Goal: Task Accomplishment & Management: Use online tool/utility

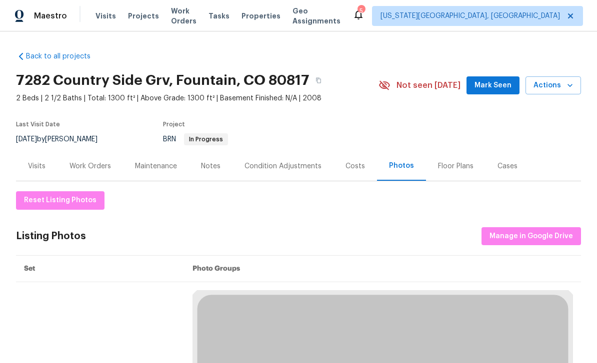
click at [144, 14] on span "Projects" at bounding box center [143, 16] width 31 height 10
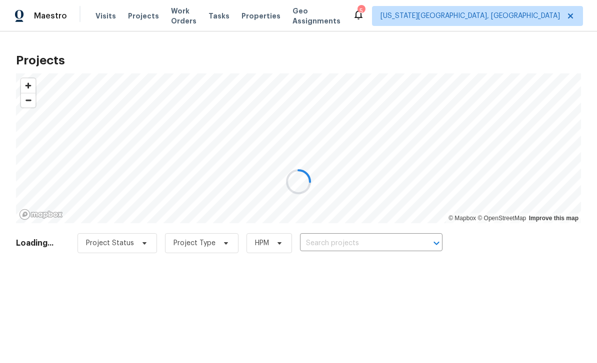
click at [360, 247] on div at bounding box center [298, 181] width 597 height 363
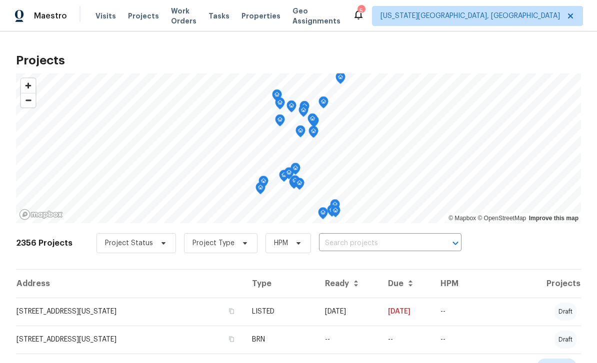
click at [394, 242] on input "text" at bounding box center [376, 243] width 114 height 15
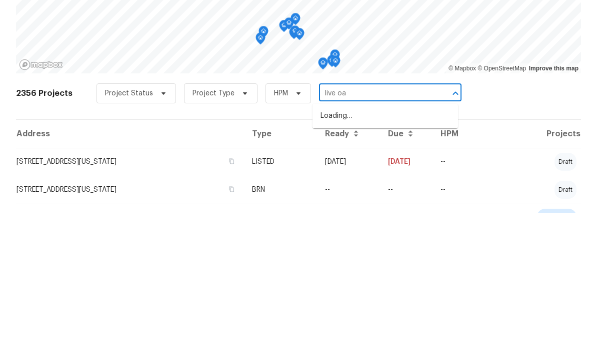
type input "live oak"
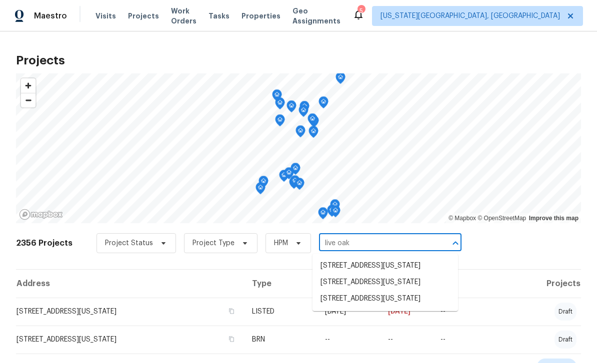
click at [364, 291] on li "4785 Live Oak Dr, Colorado Springs, CO 80916" at bounding box center [384, 299] width 145 height 16
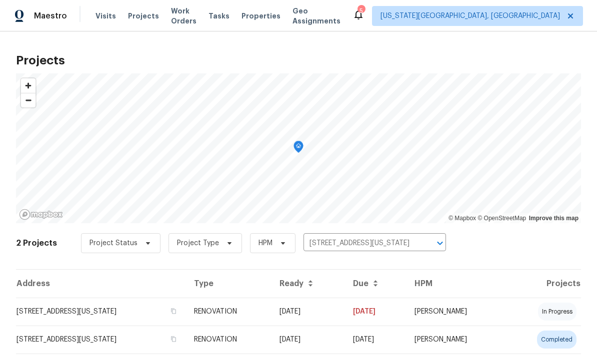
click at [55, 313] on td "4785 Live Oak Dr, Colorado Springs, CO 80916" at bounding box center [101, 312] width 170 height 28
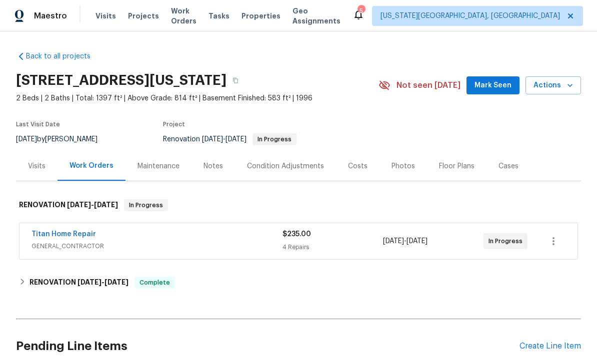
click at [384, 238] on span "9/7/2025" at bounding box center [393, 241] width 21 height 7
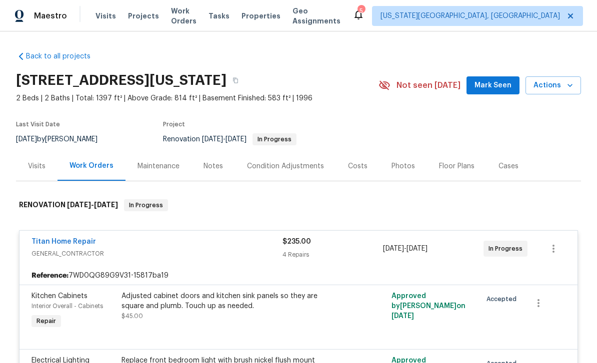
click at [496, 86] on span "Mark Seen" at bounding box center [492, 85] width 37 height 12
click at [213, 165] on div "Notes" at bounding box center [212, 166] width 19 height 10
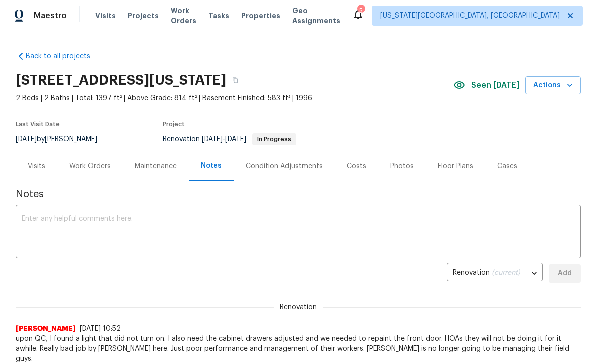
click at [397, 173] on div "Photos" at bounding box center [401, 165] width 47 height 29
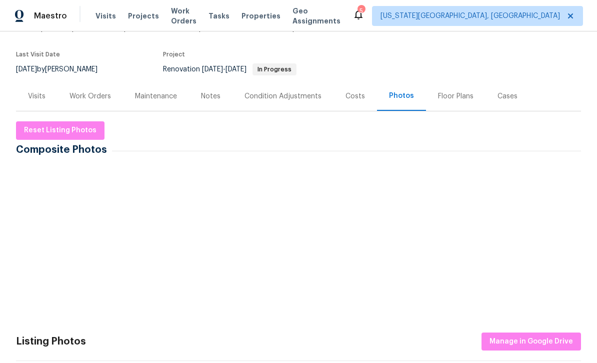
scroll to position [73, 0]
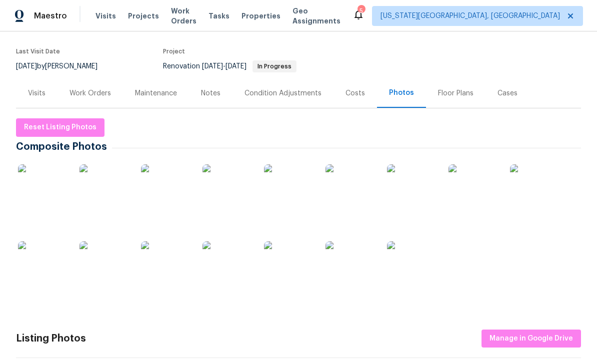
click at [455, 93] on div "Floor Plans" at bounding box center [455, 93] width 35 height 10
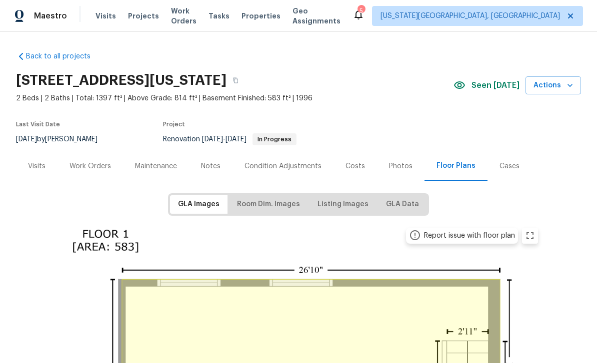
click at [33, 161] on div "Visits" at bounding box center [36, 166] width 17 height 10
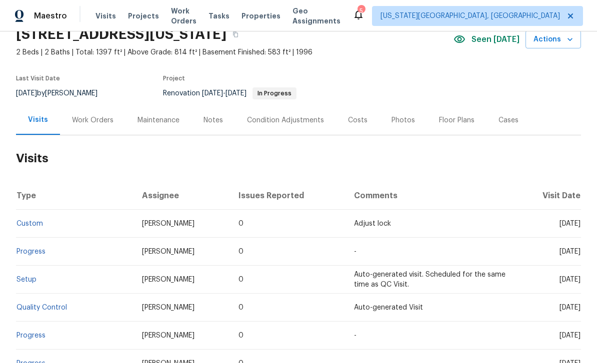
scroll to position [53, 0]
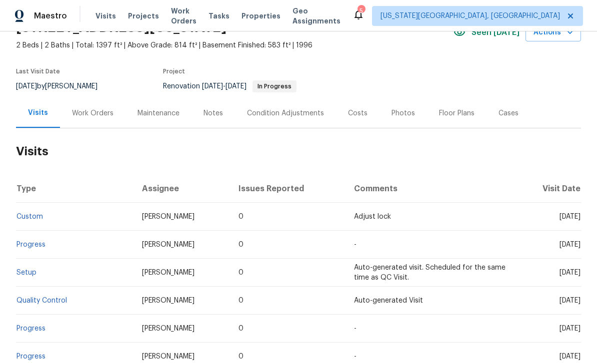
click at [21, 270] on link "Setup" at bounding box center [26, 272] width 20 height 7
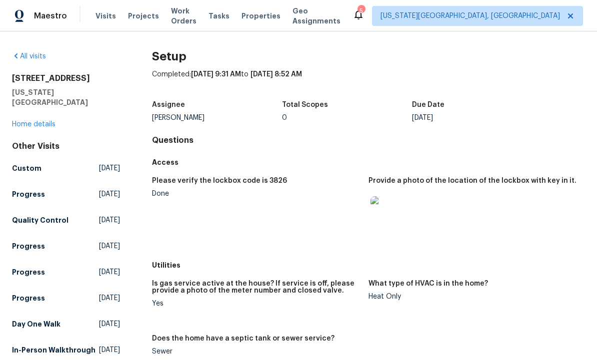
click at [388, 214] on img at bounding box center [386, 212] width 32 height 32
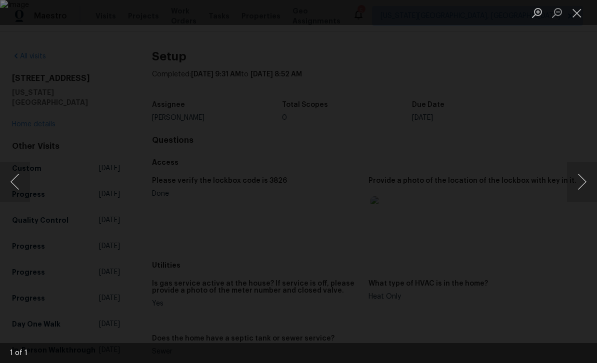
click at [573, 18] on button "Close lightbox" at bounding box center [577, 12] width 20 height 17
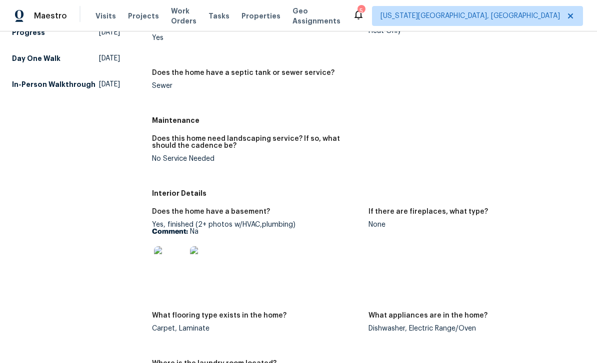
scroll to position [317, 0]
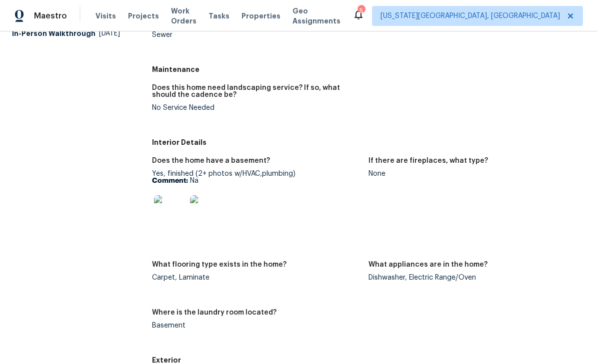
click at [176, 209] on img at bounding box center [170, 211] width 32 height 32
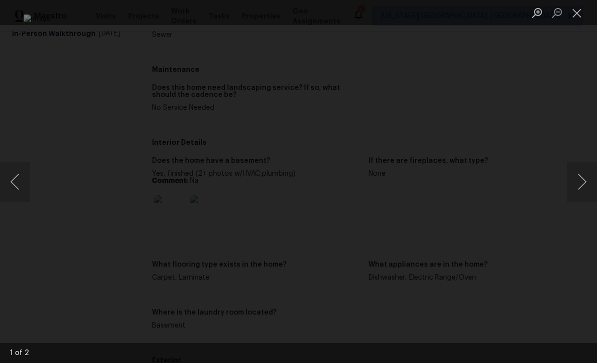
click at [581, 183] on button "Next image" at bounding box center [582, 182] width 30 height 40
click at [574, 16] on button "Close lightbox" at bounding box center [577, 12] width 20 height 17
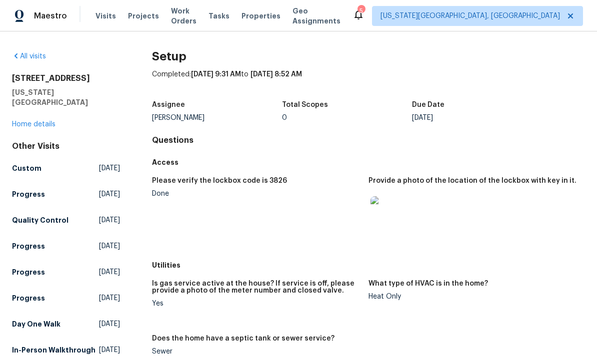
scroll to position [0, 0]
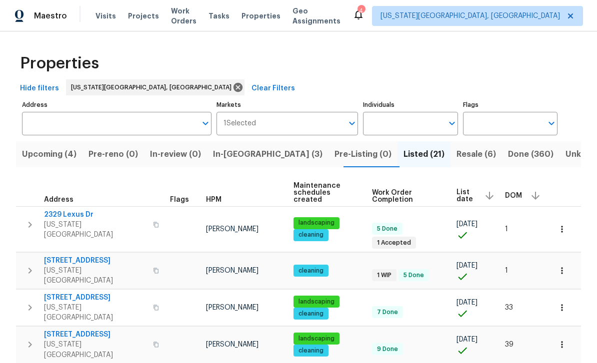
scroll to position [36, 0]
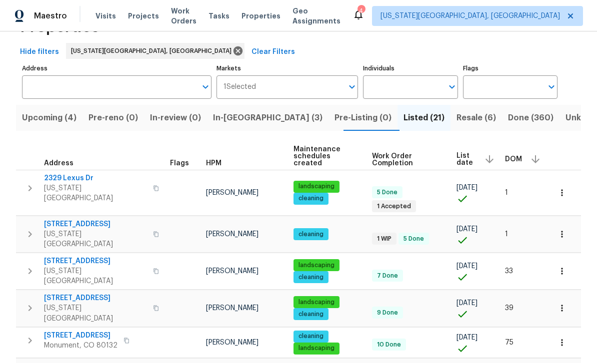
click at [67, 219] on span "[STREET_ADDRESS]" at bounding box center [95, 224] width 103 height 10
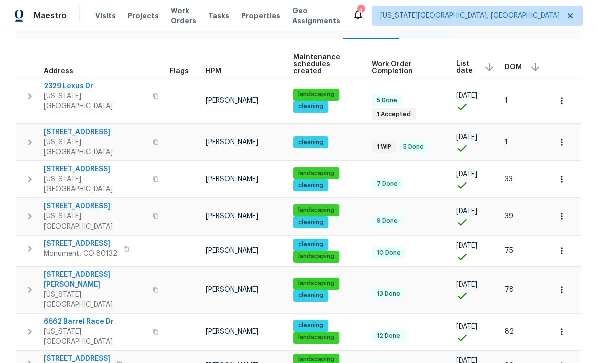
scroll to position [147, 0]
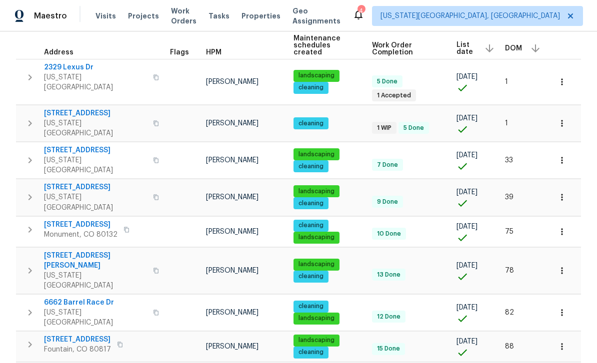
click at [69, 182] on span "4972 Old Fountain Blvd" at bounding box center [95, 187] width 103 height 10
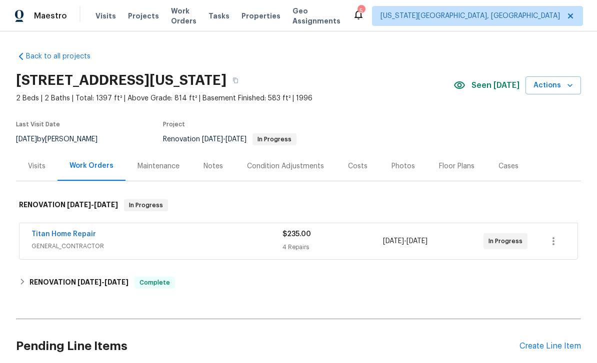
click at [268, 17] on span "Properties" at bounding box center [260, 16] width 39 height 10
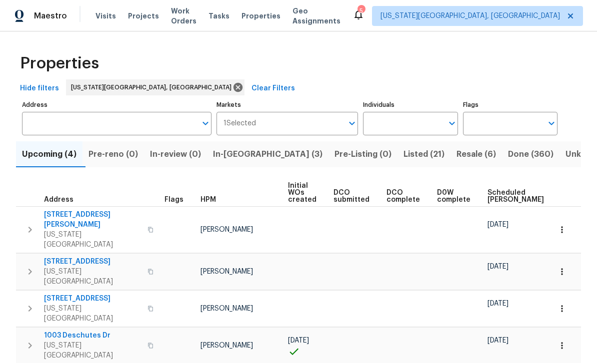
click at [403, 157] on span "Listed (21)" at bounding box center [423, 154] width 41 height 14
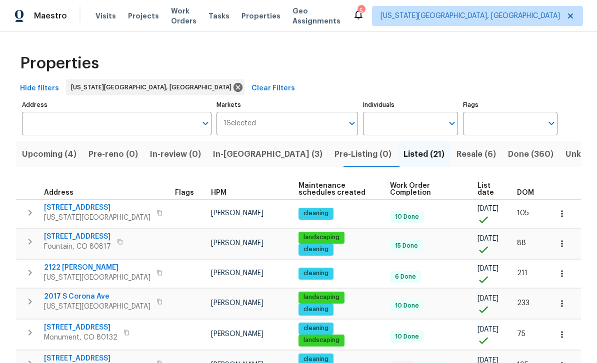
click at [421, 185] on span "Work Order Completion" at bounding box center [425, 189] width 71 height 14
click at [485, 195] on span "List date" at bounding box center [488, 189] width 22 height 14
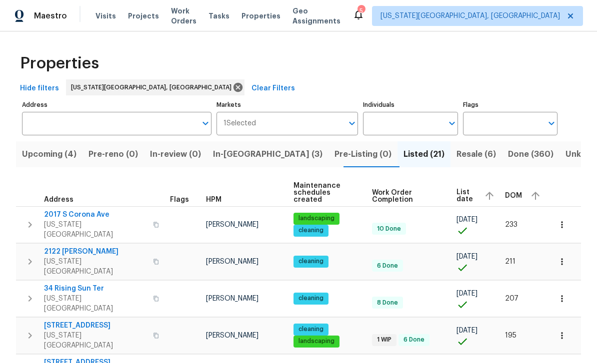
click at [450, 147] on button "Resale (6)" at bounding box center [475, 154] width 51 height 26
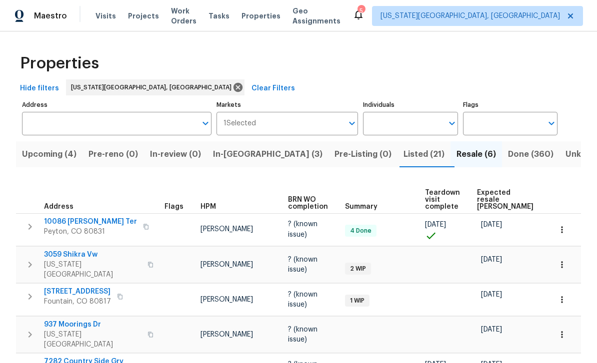
click at [403, 151] on span "Listed (21)" at bounding box center [423, 154] width 41 height 14
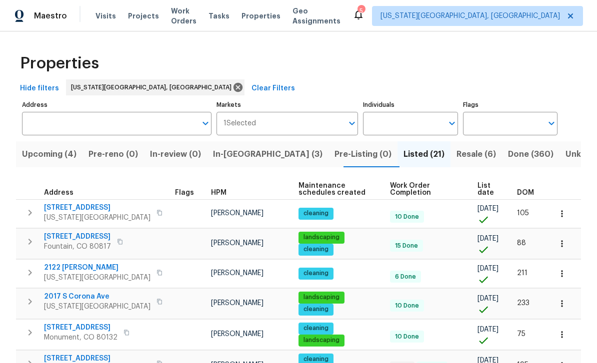
click at [491, 186] on span "List date" at bounding box center [488, 189] width 22 height 14
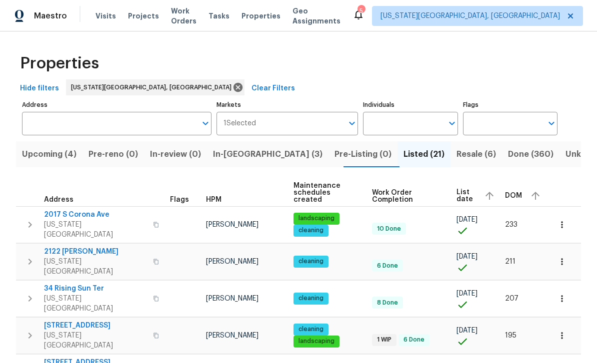
click at [459, 189] on span "List date" at bounding box center [465, 196] width 19 height 14
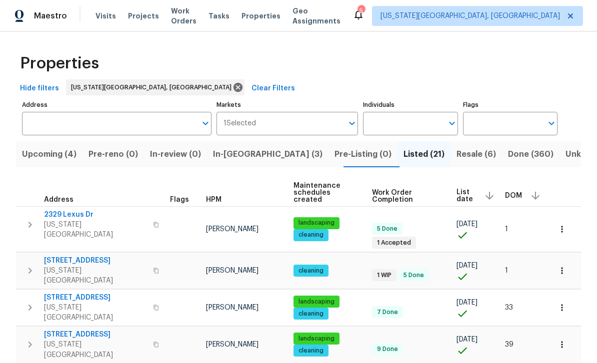
click at [69, 256] on span "4785 Live Oak Dr" at bounding box center [95, 261] width 103 height 10
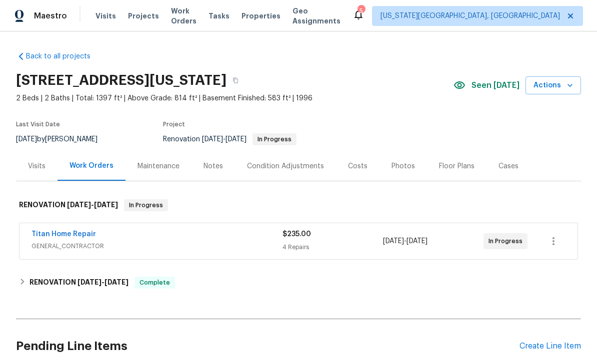
scroll to position [52, 0]
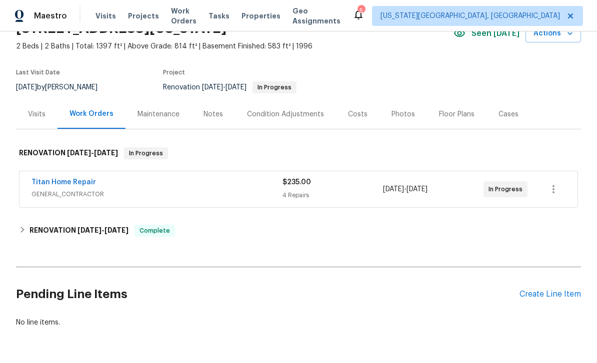
click at [546, 138] on div "RENOVATION 9/7/25 - 9/9/25 In Progress" at bounding box center [298, 153] width 565 height 32
click at [221, 111] on div "Notes" at bounding box center [212, 113] width 43 height 29
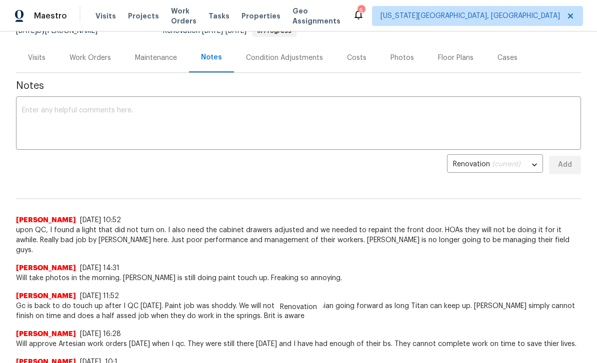
scroll to position [107, 0]
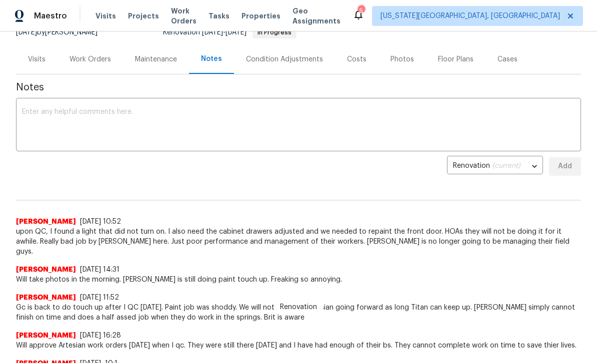
click at [403, 237] on span "upon QC, I found a light that did not turn on. I also need the cabinet drawers …" at bounding box center [298, 242] width 565 height 30
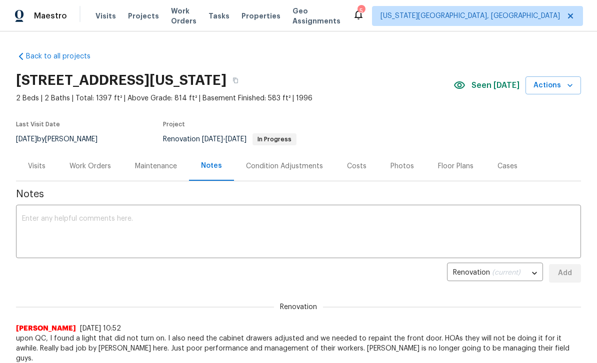
scroll to position [0, 0]
click at [244, 81] on button "button" at bounding box center [235, 80] width 18 height 18
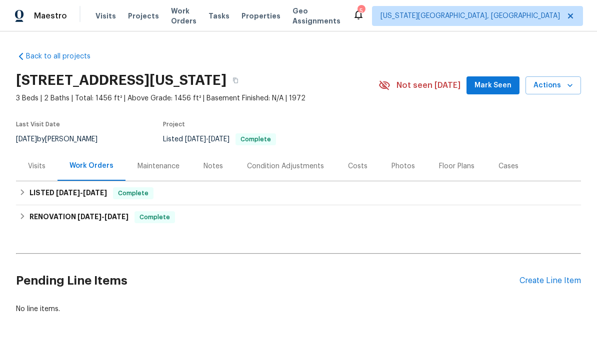
click at [547, 286] on div "Create Line Item" at bounding box center [549, 280] width 61 height 9
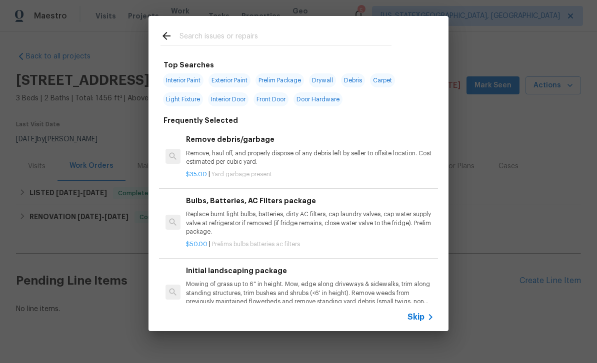
click at [250, 28] on div at bounding box center [275, 35] width 255 height 39
click at [268, 33] on input "text" at bounding box center [285, 37] width 212 height 15
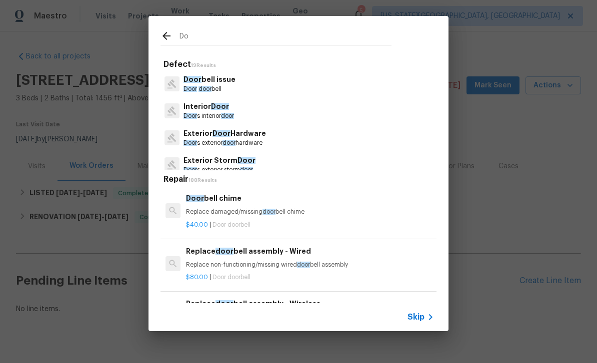
type input "D"
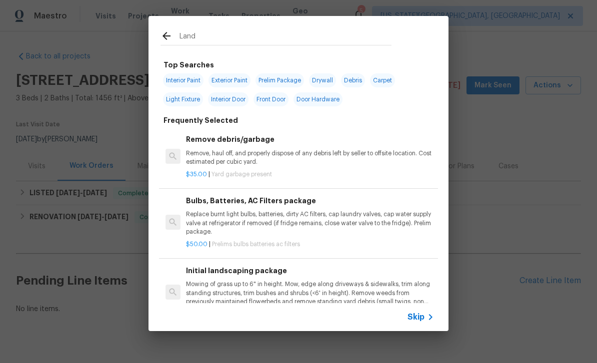
type input "Land"
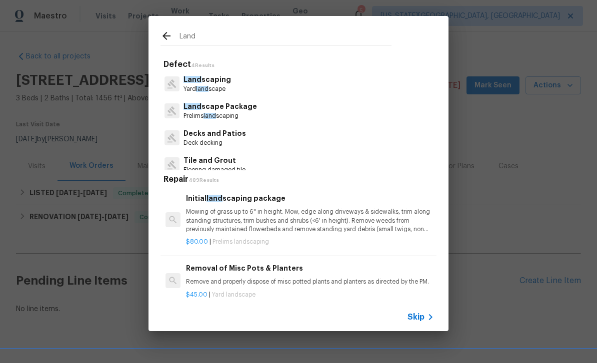
click at [219, 79] on p "Land scaping" at bounding box center [206, 79] width 47 height 10
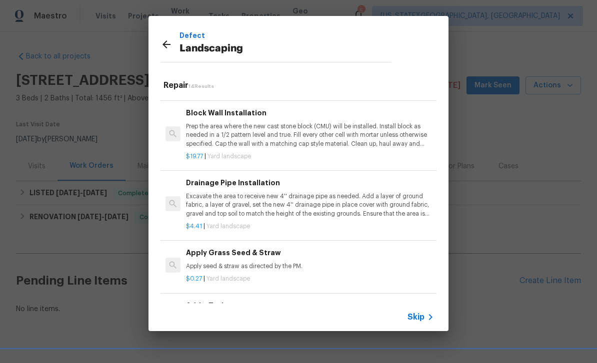
scroll to position [631, 0]
click at [286, 315] on div "Skip" at bounding box center [298, 317] width 300 height 28
click at [265, 302] on h6 "Add a Task" at bounding box center [310, 306] width 248 height 11
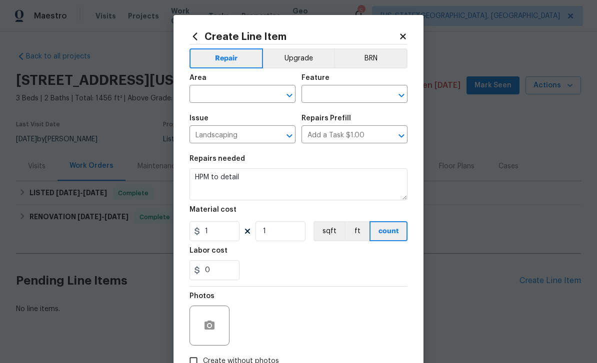
click at [235, 84] on div "Area" at bounding box center [242, 80] width 106 height 13
click at [235, 92] on input "text" at bounding box center [228, 94] width 78 height 15
click at [237, 138] on li "Exterior Overall" at bounding box center [242, 134] width 106 height 16
type input "Exterior Overall"
click at [343, 88] on input "text" at bounding box center [340, 94] width 78 height 15
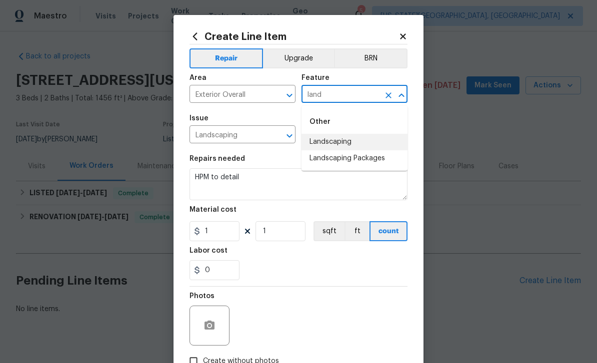
click at [329, 140] on li "Landscaping" at bounding box center [354, 142] width 106 height 16
type input "Landscaping"
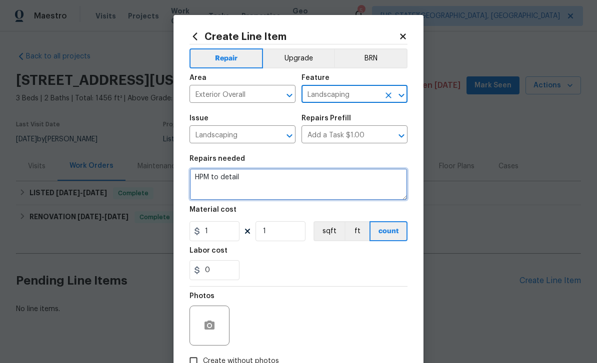
click at [286, 182] on textarea "HPM to detail" at bounding box center [298, 184] width 218 height 32
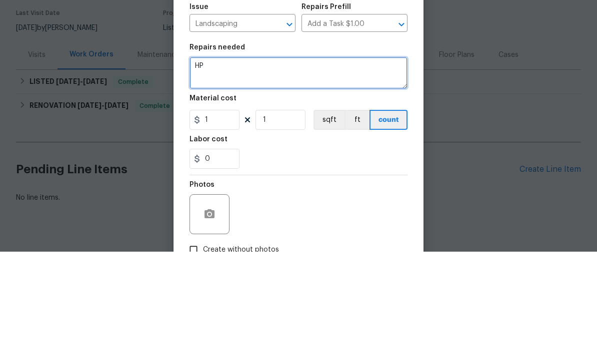
type textarea "H"
type textarea "R"
type textarea "Remove all weeds in rocks at side if Home. Spray weed killer for future weed gr…"
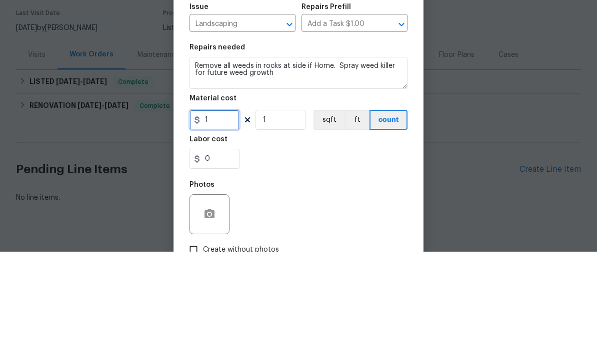
click at [237, 221] on input "1" at bounding box center [214, 231] width 50 height 20
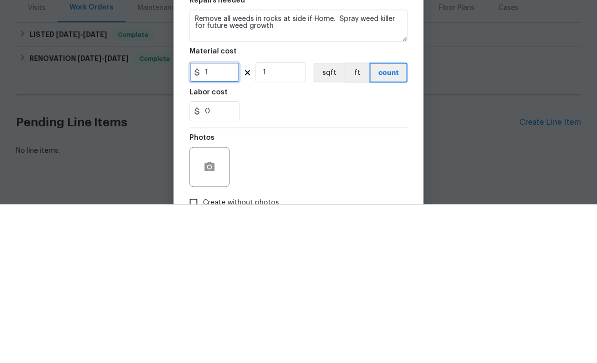
click at [225, 221] on input "1" at bounding box center [214, 231] width 50 height 20
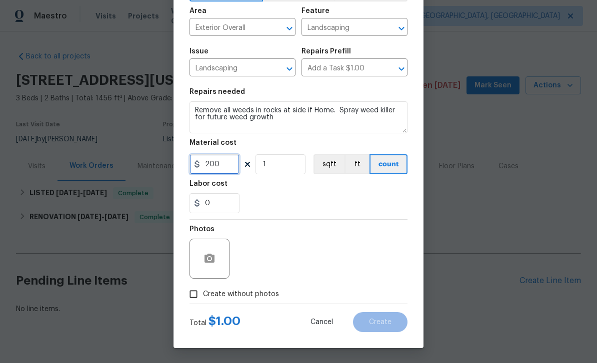
scroll to position [69, 0]
type input "200"
click at [266, 297] on span "Create without photos" at bounding box center [241, 294] width 76 height 10
click at [203, 297] on input "Create without photos" at bounding box center [193, 294] width 19 height 19
checkbox input "true"
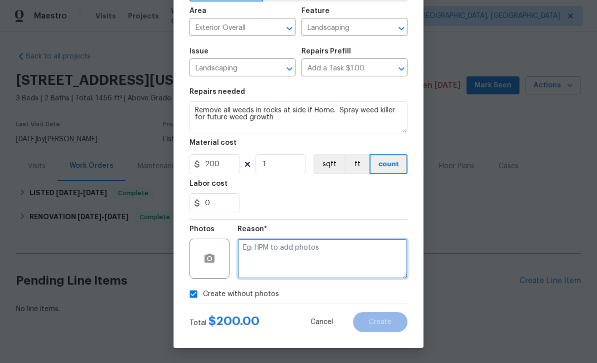
click at [294, 257] on textarea at bounding box center [322, 259] width 170 height 40
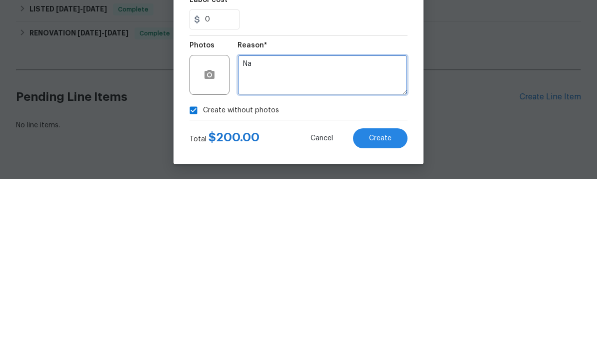
type textarea "Na"
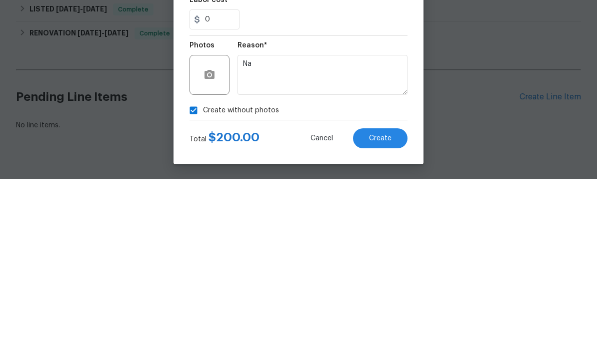
click at [383, 319] on span "Create" at bounding box center [380, 322] width 22 height 7
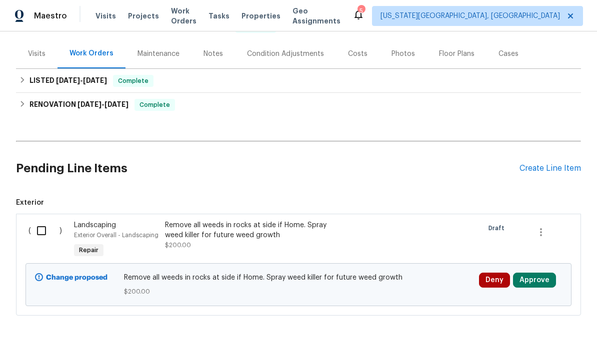
scroll to position [111, 0]
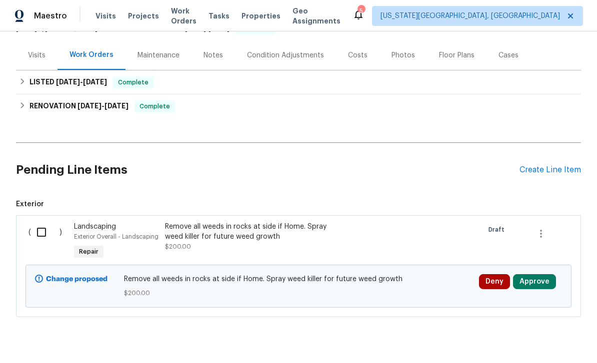
click at [258, 222] on div "Remove all weeds in rocks at side if Home. Spray weed killer for future weed gr…" at bounding box center [253, 232] width 176 height 20
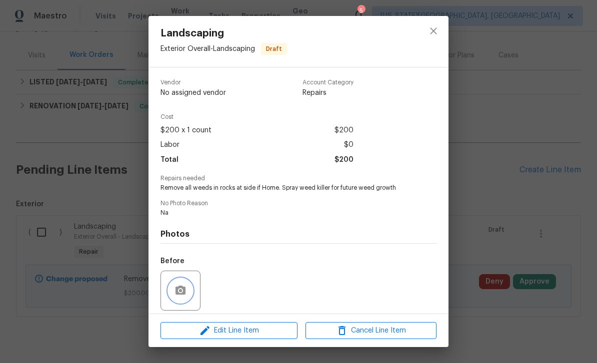
click at [181, 292] on circle "button" at bounding box center [180, 290] width 3 height 3
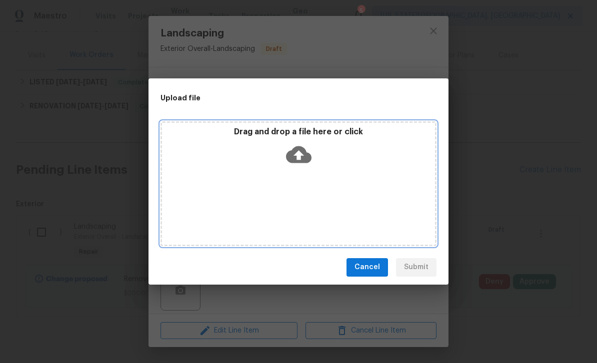
click at [296, 151] on icon at bounding box center [298, 154] width 25 height 17
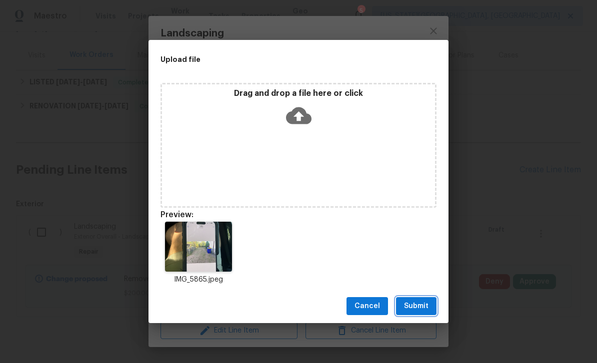
click at [422, 305] on span "Submit" at bounding box center [416, 306] width 24 height 12
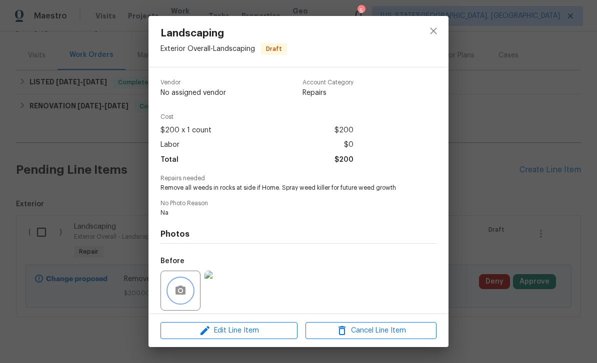
scroll to position [0, 0]
click at [432, 33] on icon "close" at bounding box center [433, 31] width 12 height 12
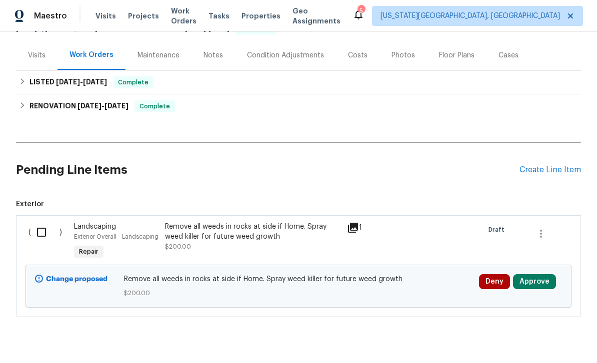
click at [546, 274] on button "Approve" at bounding box center [534, 281] width 43 height 15
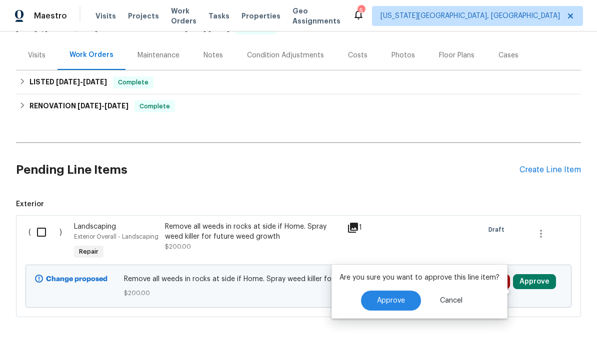
click at [392, 297] on span "Approve" at bounding box center [391, 300] width 28 height 7
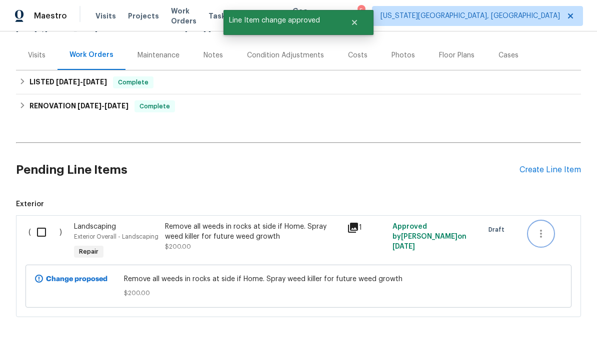
click at [547, 228] on icon "button" at bounding box center [541, 234] width 12 height 12
click at [251, 222] on div at bounding box center [298, 181] width 597 height 363
click at [48, 222] on input "checkbox" at bounding box center [45, 232] width 28 height 21
checkbox input "true"
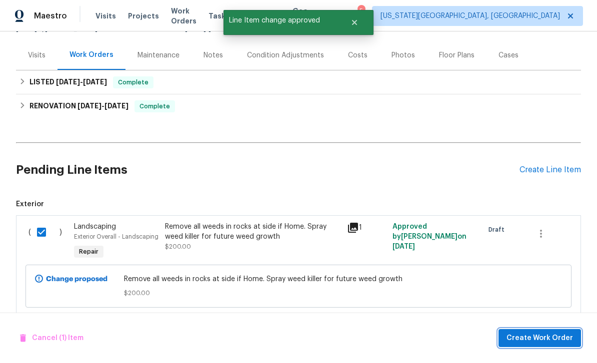
click at [526, 336] on span "Create Work Order" at bounding box center [539, 338] width 66 height 12
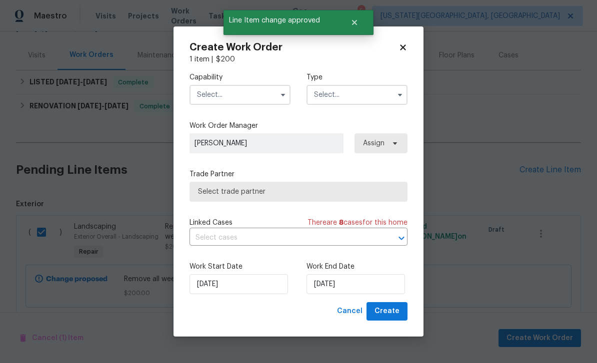
click at [249, 92] on input "text" at bounding box center [239, 95] width 101 height 20
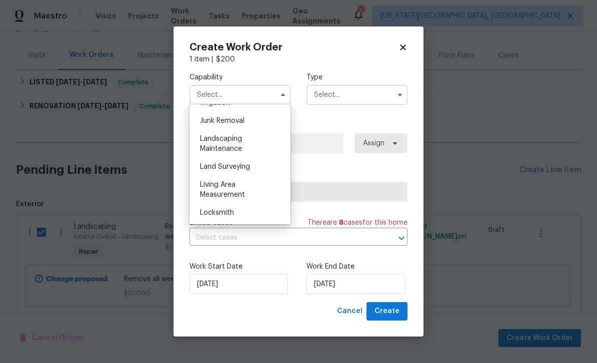
scroll to position [642, 0]
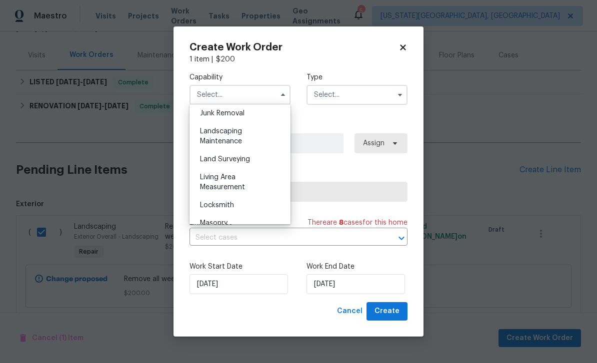
click at [219, 133] on span "Landscaping Maintenance" at bounding box center [221, 136] width 42 height 17
type input "Landscaping Maintenance"
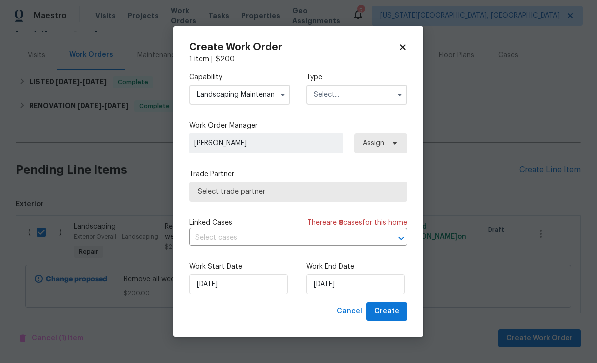
click at [358, 103] on input "text" at bounding box center [356, 95] width 101 height 20
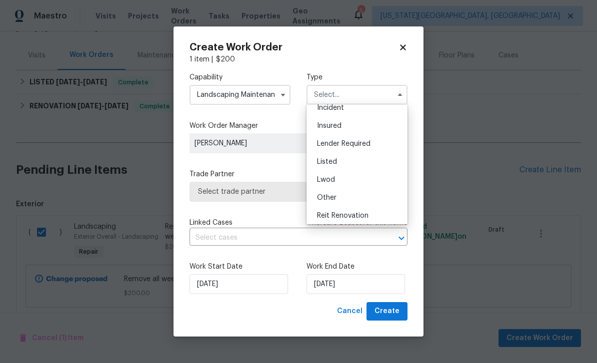
scroll to position [53, 0]
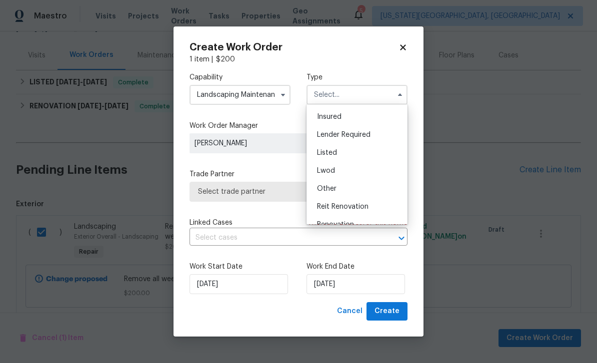
click at [329, 153] on span "Listed" at bounding box center [327, 152] width 20 height 7
type input "Listed"
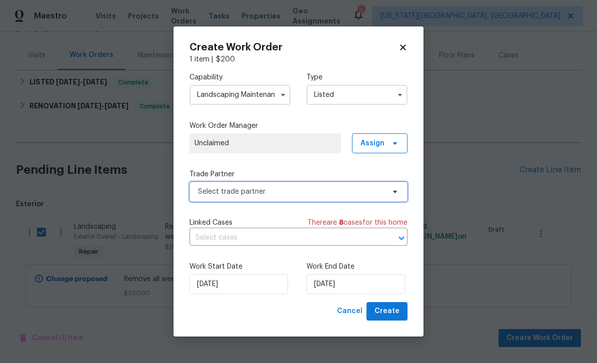
click at [275, 194] on span "Select trade partner" at bounding box center [291, 192] width 186 height 10
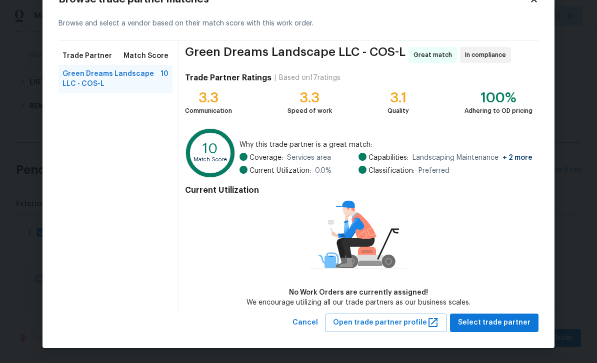
scroll to position [36, 0]
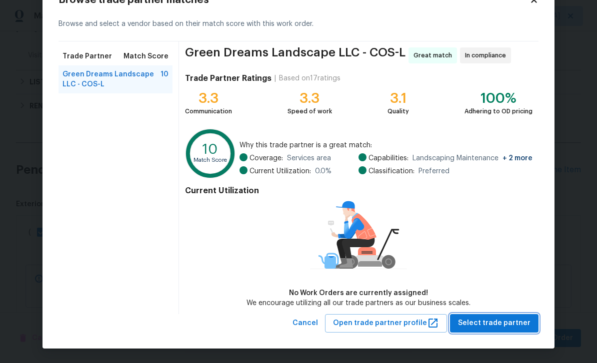
click at [510, 320] on span "Select trade partner" at bounding box center [494, 323] width 72 height 12
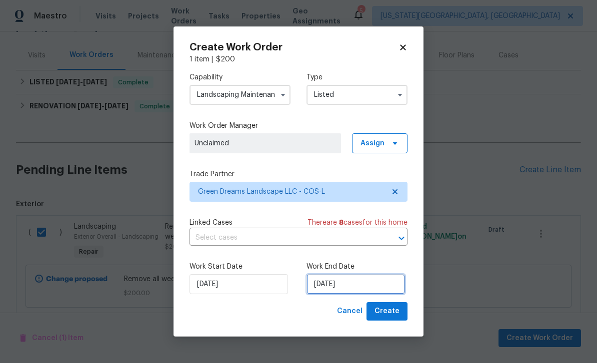
click at [363, 292] on input "[DATE]" at bounding box center [355, 284] width 98 height 20
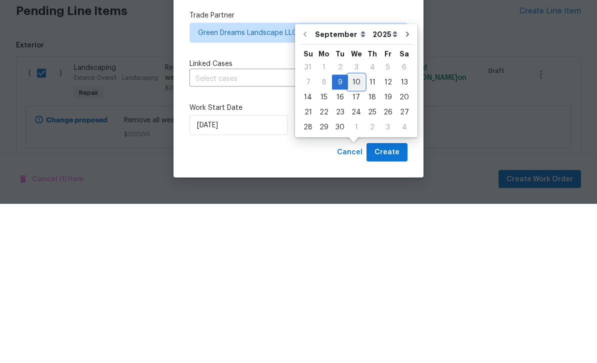
click at [358, 234] on div "10" at bounding box center [356, 241] width 16 height 14
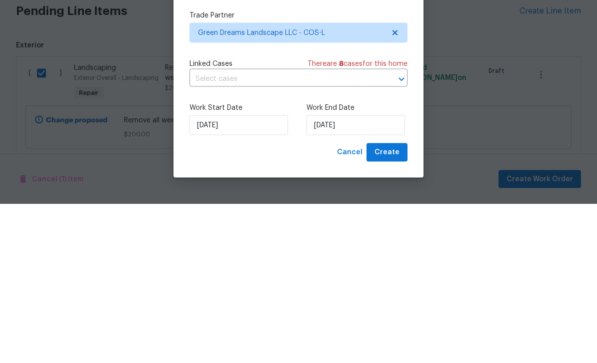
scroll to position [0, 0]
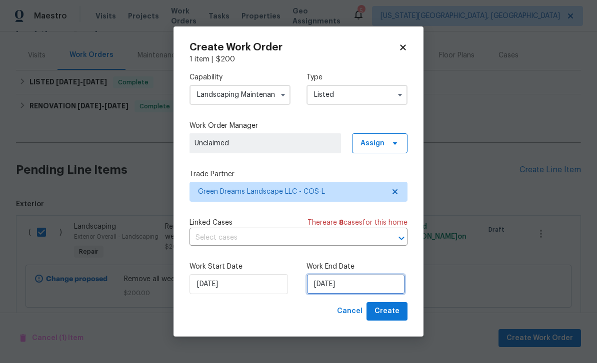
click at [381, 286] on input "[DATE]" at bounding box center [355, 284] width 98 height 20
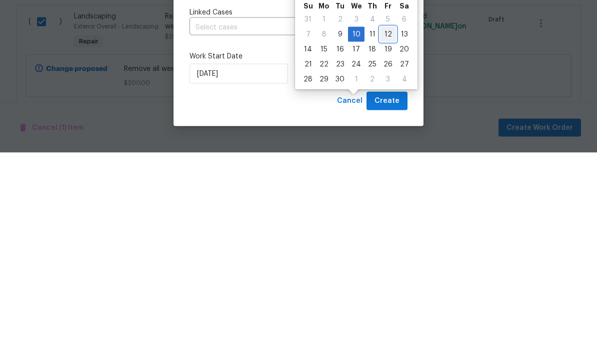
click at [385, 238] on div "12" at bounding box center [388, 245] width 16 height 14
type input "[DATE]"
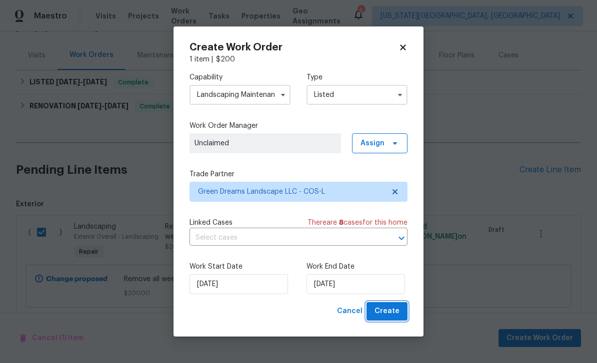
click at [403, 313] on button "Create" at bounding box center [386, 311] width 41 height 18
checkbox input "false"
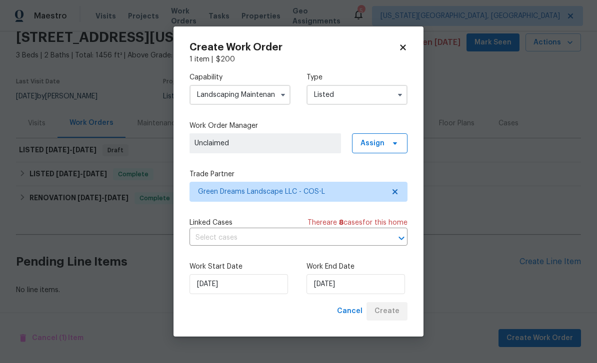
scroll to position [20, 0]
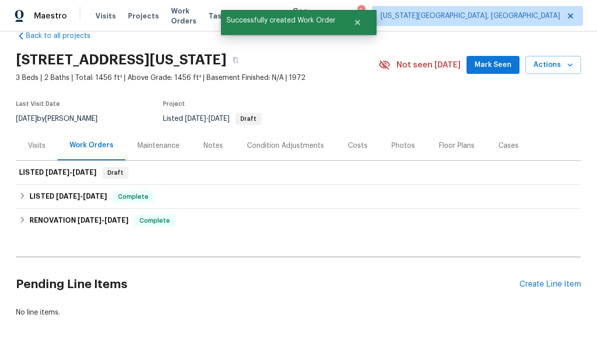
click at [570, 210] on div "RENOVATION [DATE] - [DATE] Complete" at bounding box center [298, 221] width 565 height 24
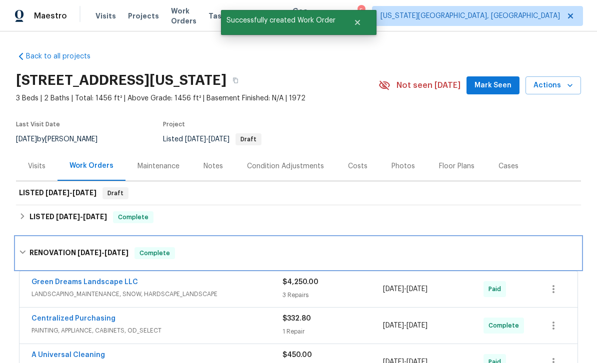
scroll to position [0, 0]
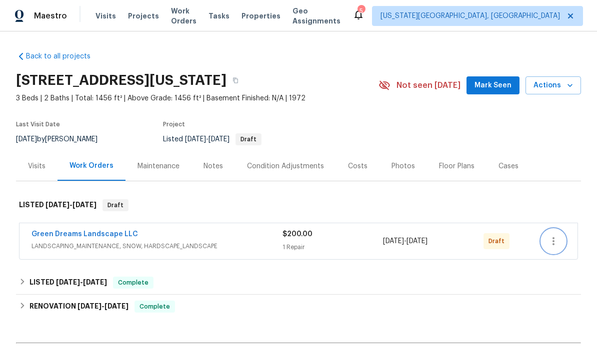
click at [551, 247] on icon "button" at bounding box center [553, 241] width 12 height 12
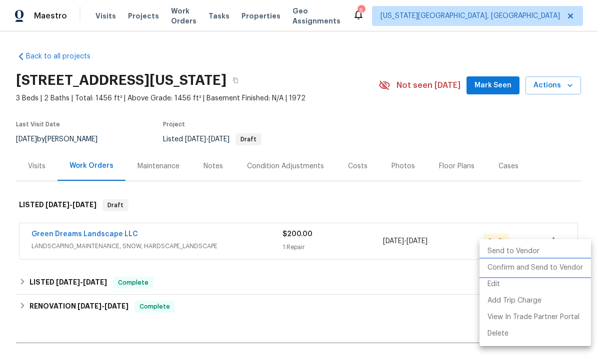
click at [519, 269] on li "Confirm and Send to Vendor" at bounding box center [534, 268] width 111 height 16
click at [493, 88] on div at bounding box center [298, 181] width 597 height 363
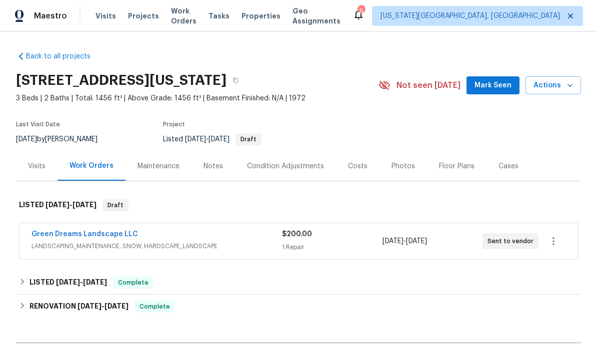
click at [218, 171] on div "Notes" at bounding box center [212, 166] width 19 height 10
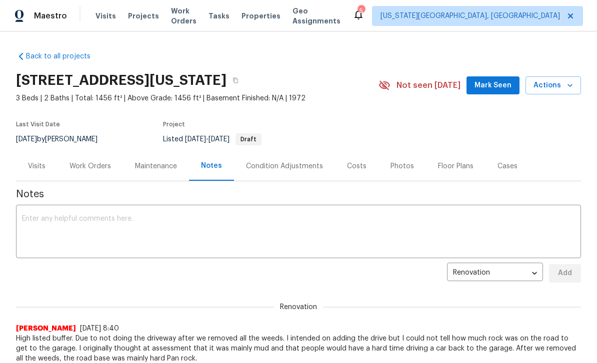
click at [326, 247] on textarea at bounding box center [298, 232] width 553 height 35
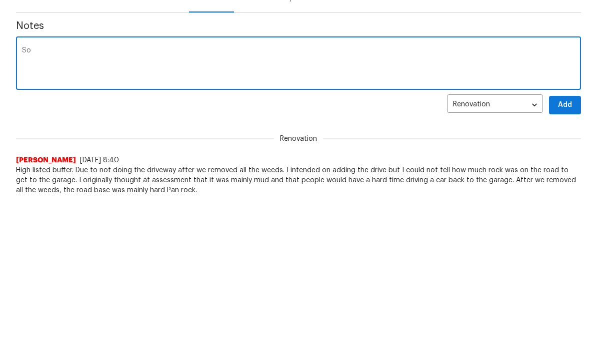
type textarea "S"
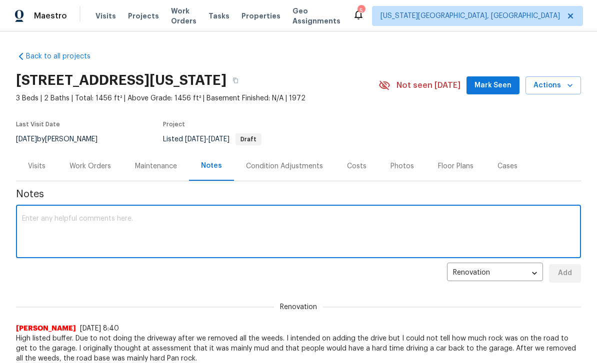
click at [101, 14] on span "Visits" at bounding box center [105, 16] width 20 height 10
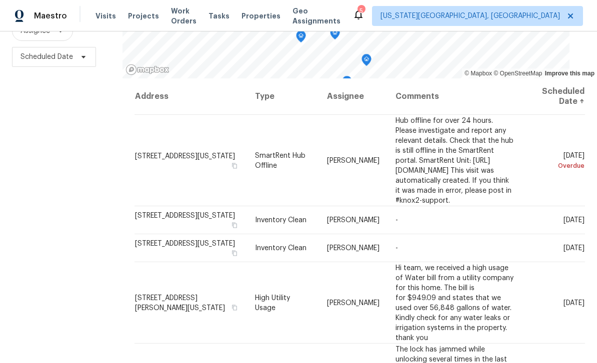
scroll to position [132, 0]
click at [0, 0] on icon at bounding box center [0, 0] width 0 height 0
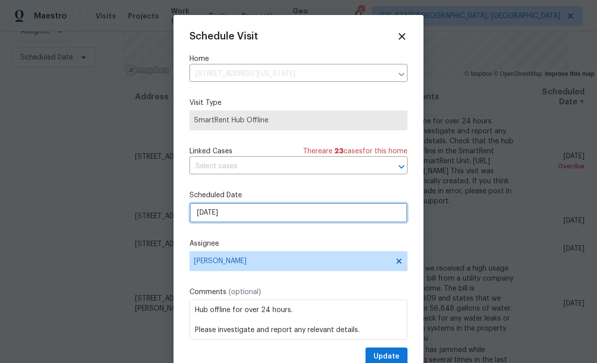
click at [309, 218] on input "[DATE]" at bounding box center [298, 213] width 218 height 20
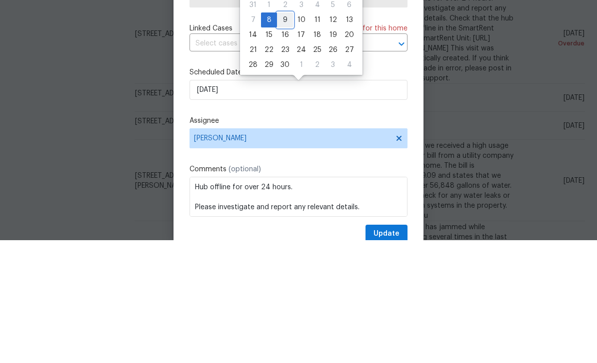
click at [283, 136] on div "9" at bounding box center [285, 143] width 16 height 14
type input "[DATE]"
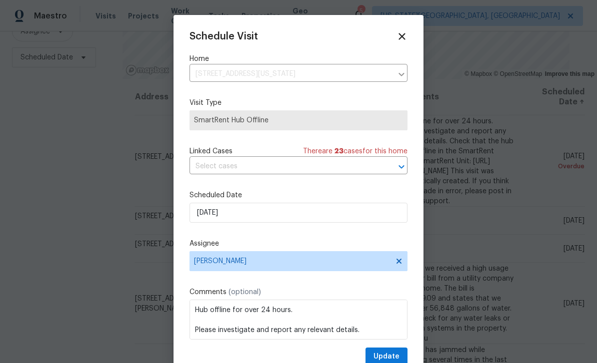
click at [403, 348] on div "Schedule Visit Home [STREET_ADDRESS][US_STATE] ​ Visit Type SmartRent Hub Offli…" at bounding box center [298, 198] width 218 height 335
click at [395, 351] on button "Update" at bounding box center [386, 357] width 42 height 18
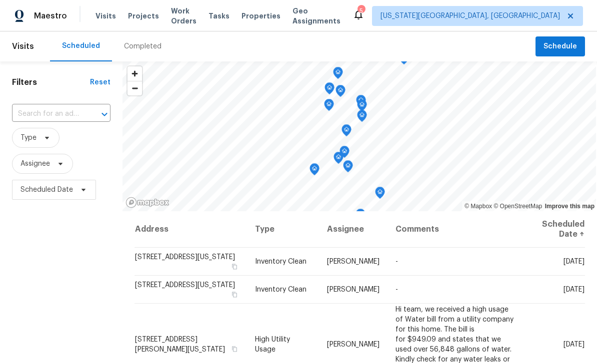
scroll to position [0, 0]
click at [229, 14] on span "Tasks" at bounding box center [218, 15] width 21 height 7
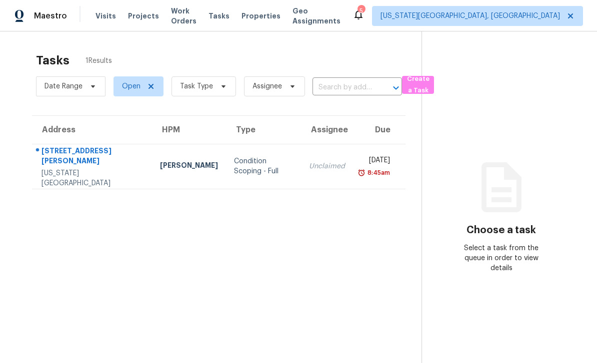
click at [193, 18] on span "Work Orders" at bounding box center [183, 16] width 25 height 20
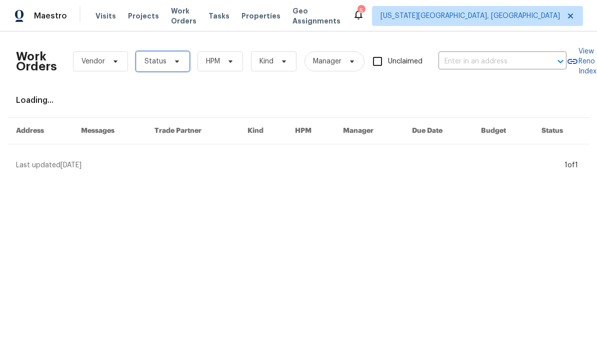
click at [181, 62] on span "Status" at bounding box center [162, 61] width 53 height 20
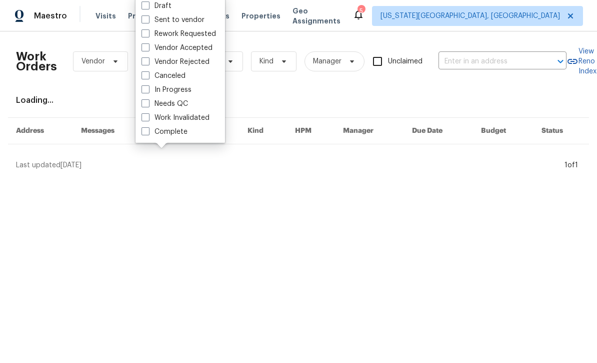
click at [149, 104] on span at bounding box center [145, 103] width 8 height 8
click at [148, 104] on input "Needs QC" at bounding box center [144, 102] width 6 height 6
checkbox input "true"
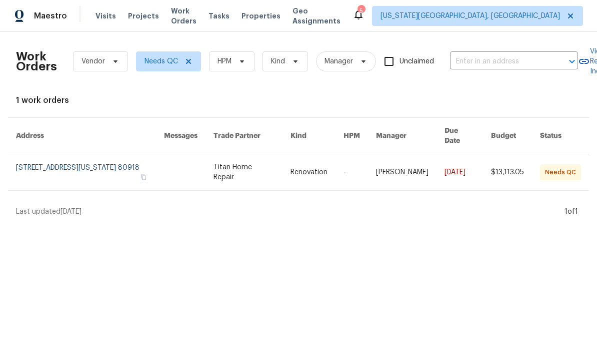
click at [229, 14] on span "Tasks" at bounding box center [218, 15] width 21 height 7
